Goal: Navigation & Orientation: Find specific page/section

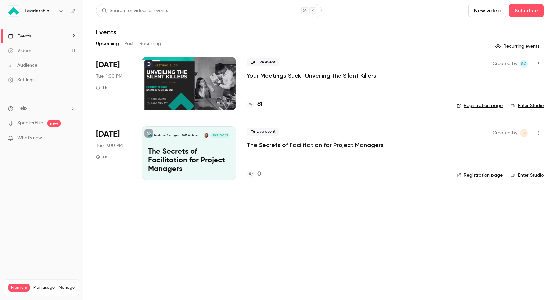
click at [32, 80] on div "Settings" at bounding box center [21, 80] width 27 height 7
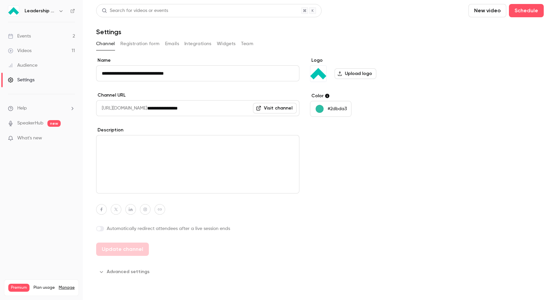
click at [140, 46] on button "Registration form" at bounding box center [139, 43] width 39 height 11
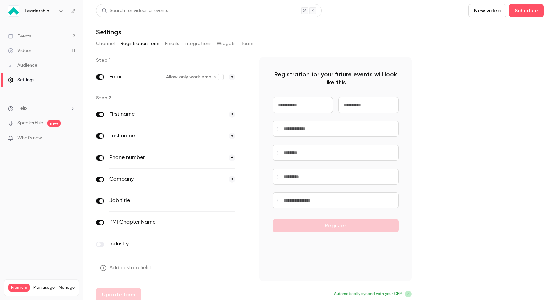
scroll to position [5, 0]
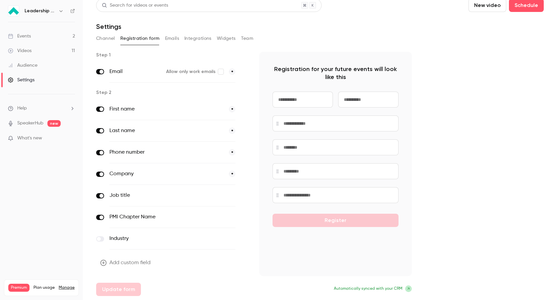
click at [165, 35] on button "Emails" at bounding box center [172, 38] width 14 height 11
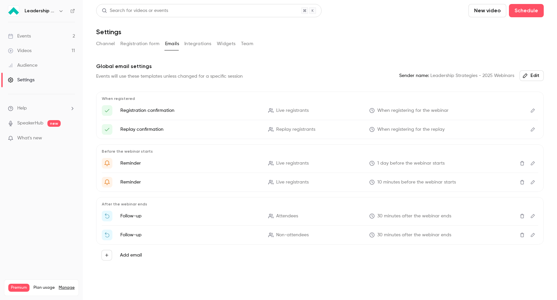
click at [204, 43] on button "Integrations" at bounding box center [197, 43] width 27 height 11
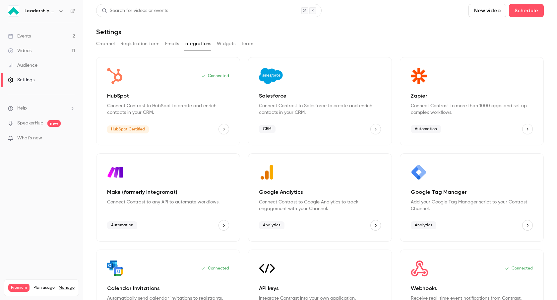
click at [234, 41] on button "Widgets" at bounding box center [226, 43] width 19 height 11
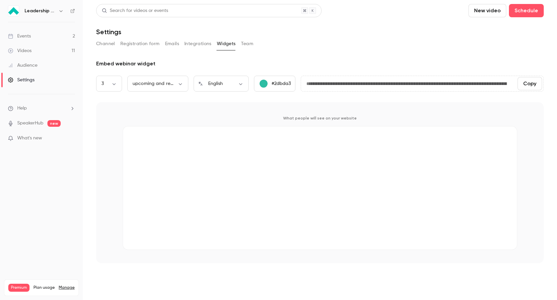
click at [244, 43] on button "Team" at bounding box center [247, 43] width 13 height 11
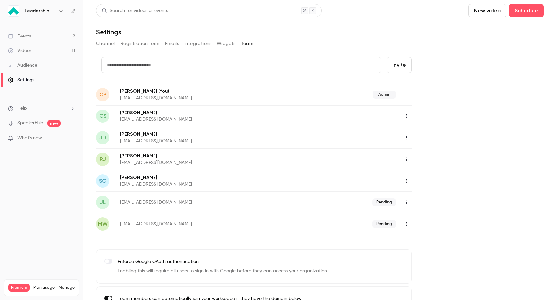
click at [104, 42] on button "Channel" at bounding box center [105, 43] width 19 height 11
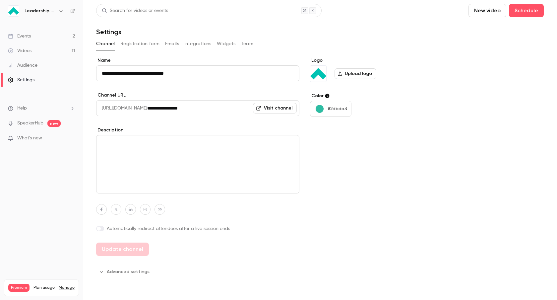
click at [64, 140] on p "What's new" at bounding box center [36, 138] width 56 height 7
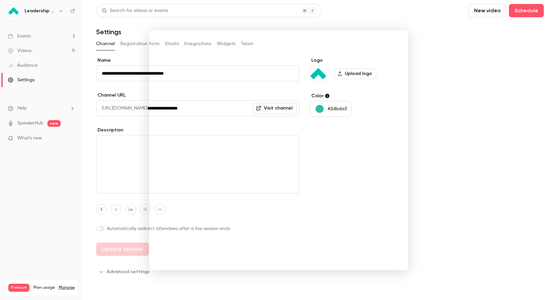
click at [436, 42] on div at bounding box center [278, 150] width 557 height 300
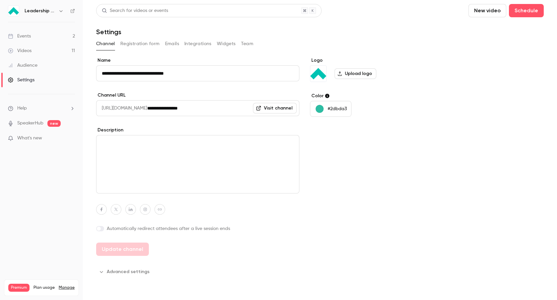
click at [58, 8] on button "button" at bounding box center [61, 11] width 8 height 8
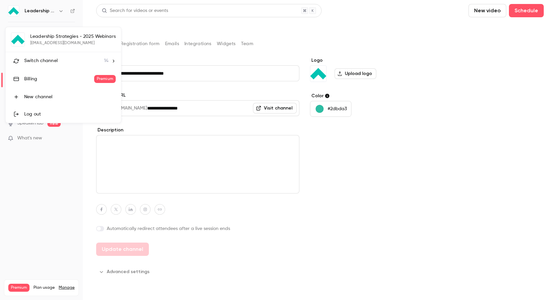
click at [115, 63] on li "Switch channel 14" at bounding box center [63, 61] width 115 height 18
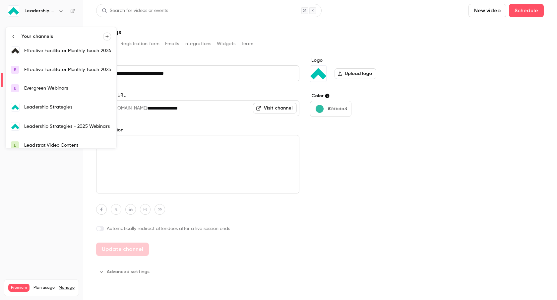
scroll to position [56, 0]
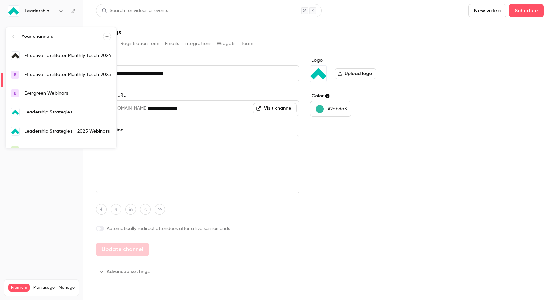
click at [226, 68] on div at bounding box center [278, 150] width 557 height 300
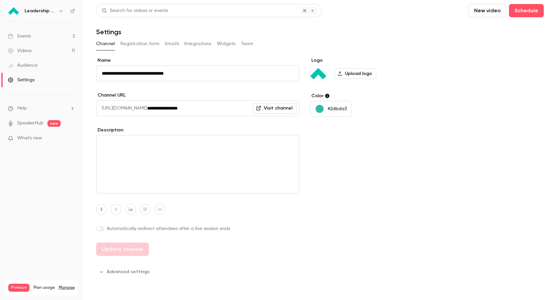
click at [52, 51] on link "Videos 11" at bounding box center [41, 50] width 83 height 15
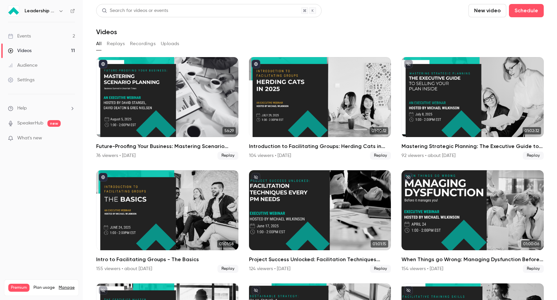
click at [115, 46] on button "Replays" at bounding box center [116, 43] width 18 height 11
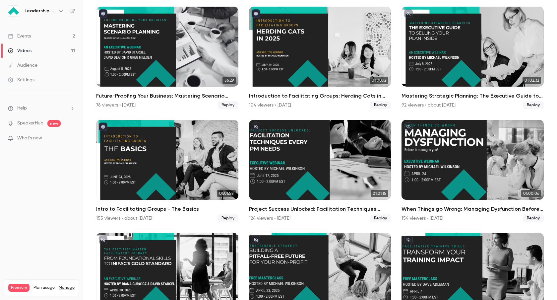
scroll to position [47, 0]
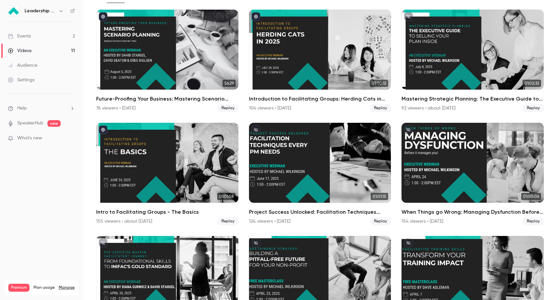
click at [39, 64] on link "Audience" at bounding box center [41, 65] width 83 height 15
